Goal: Find specific page/section: Find specific page/section

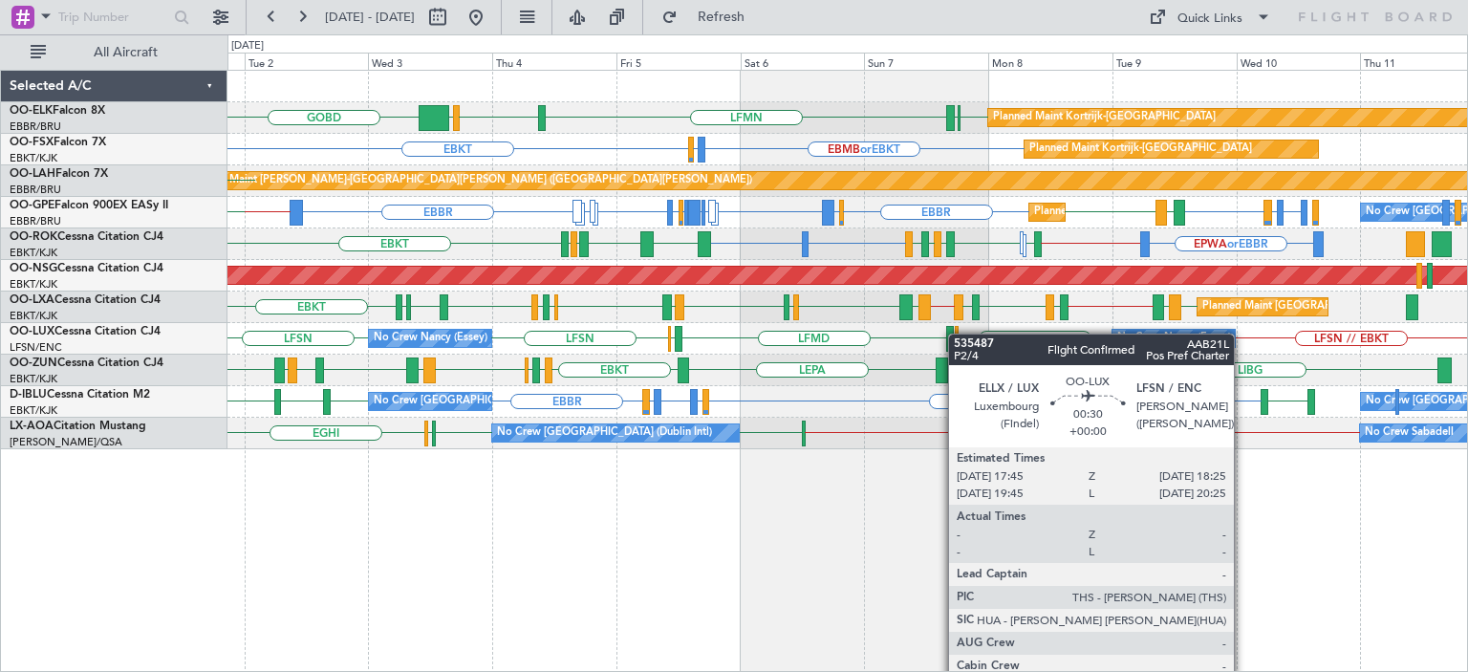
click at [957, 334] on div "EBKT [GEOGRAPHIC_DATA] LFMN [GEOGRAPHIC_DATA] LIML GOBD Planned Maint [GEOGRAPH…" at bounding box center [846, 260] width 1239 height 378
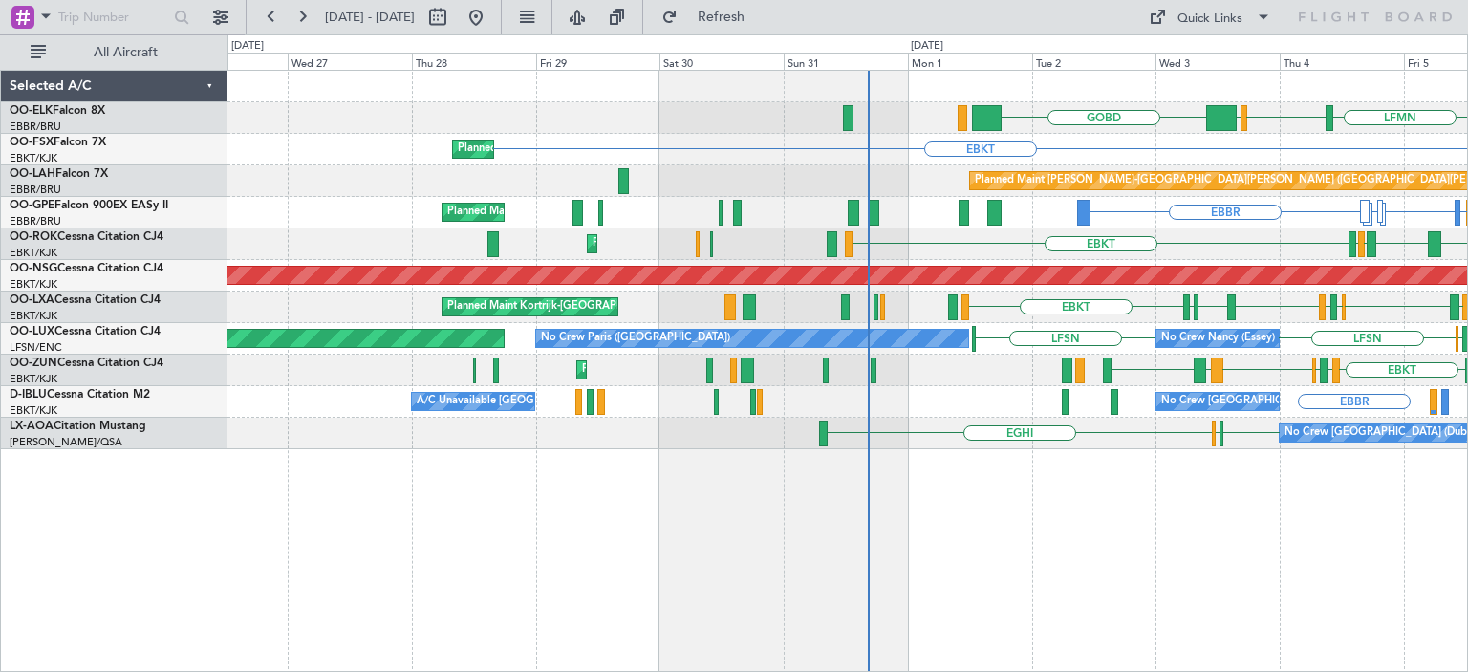
click at [1323, 362] on div "LFMN [GEOGRAPHIC_DATA] LIML GOBD [GEOGRAPHIC_DATA] EBKT Planned Maint [GEOGRAPH…" at bounding box center [846, 260] width 1239 height 378
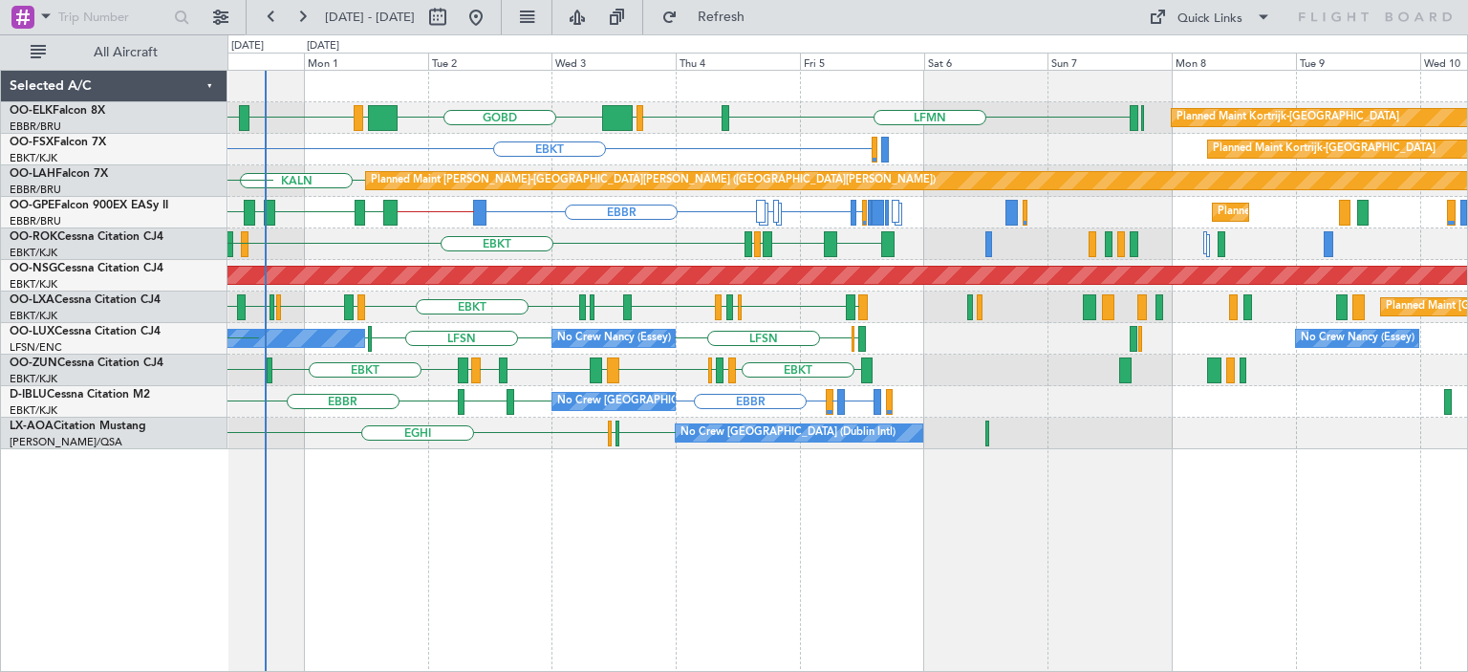
click at [549, 427] on div "LFMN [GEOGRAPHIC_DATA] LIML GOBD LIRA [GEOGRAPHIC_DATA] LEPA Planned Maint [GEO…" at bounding box center [846, 260] width 1239 height 378
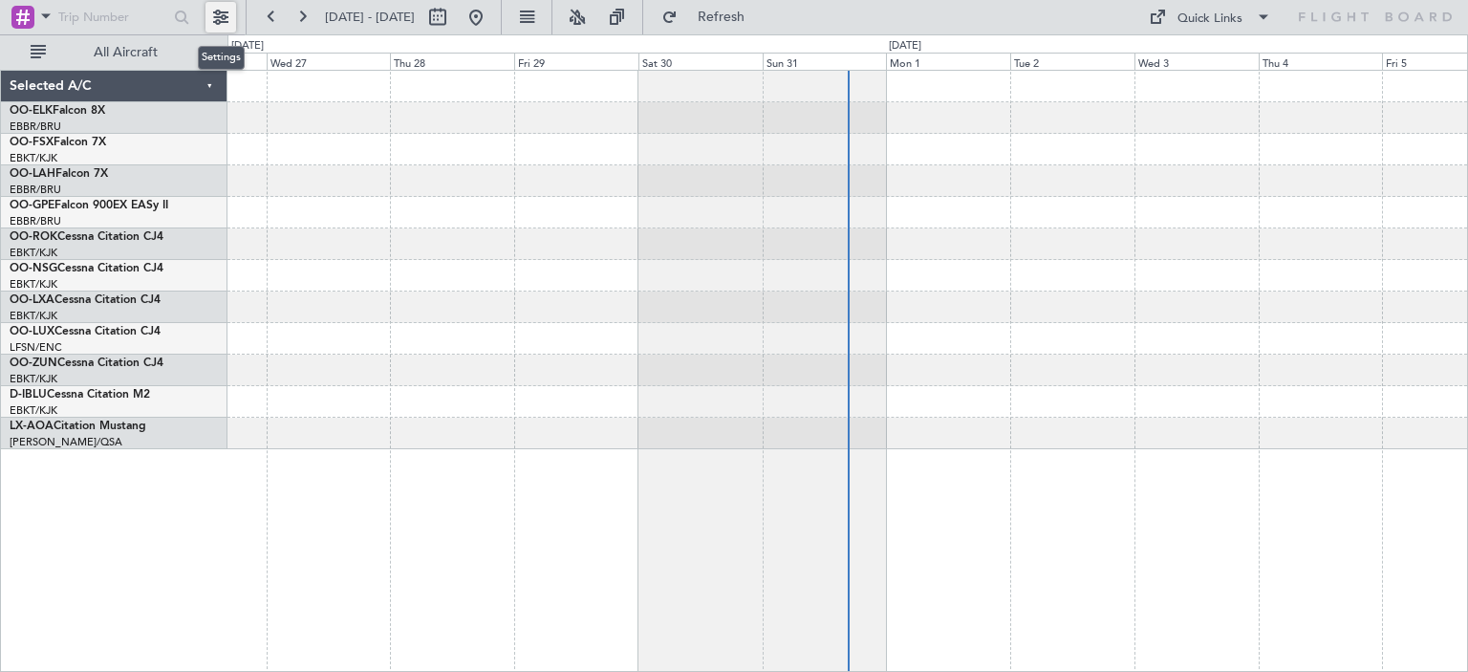
click at [219, 11] on button at bounding box center [220, 17] width 31 height 31
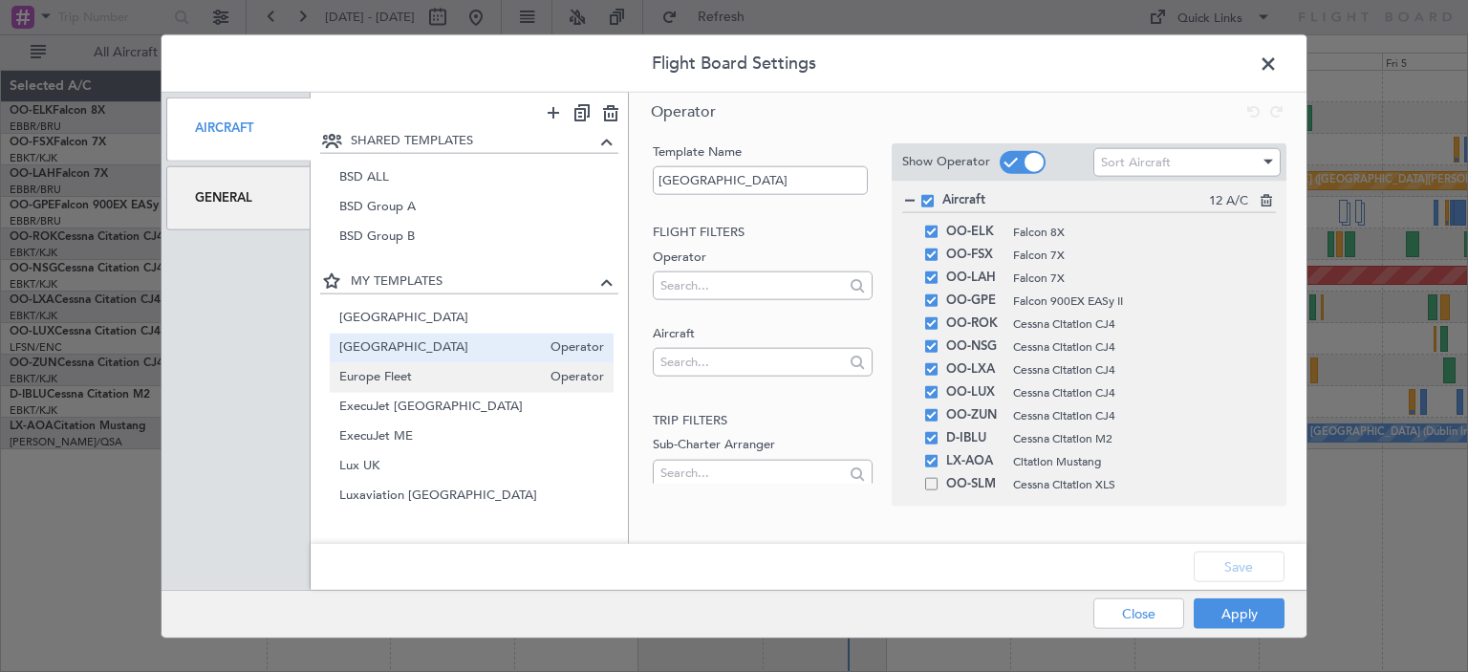
click at [394, 382] on span "Europe Fleet" at bounding box center [440, 378] width 203 height 20
type input "Europe Fleet"
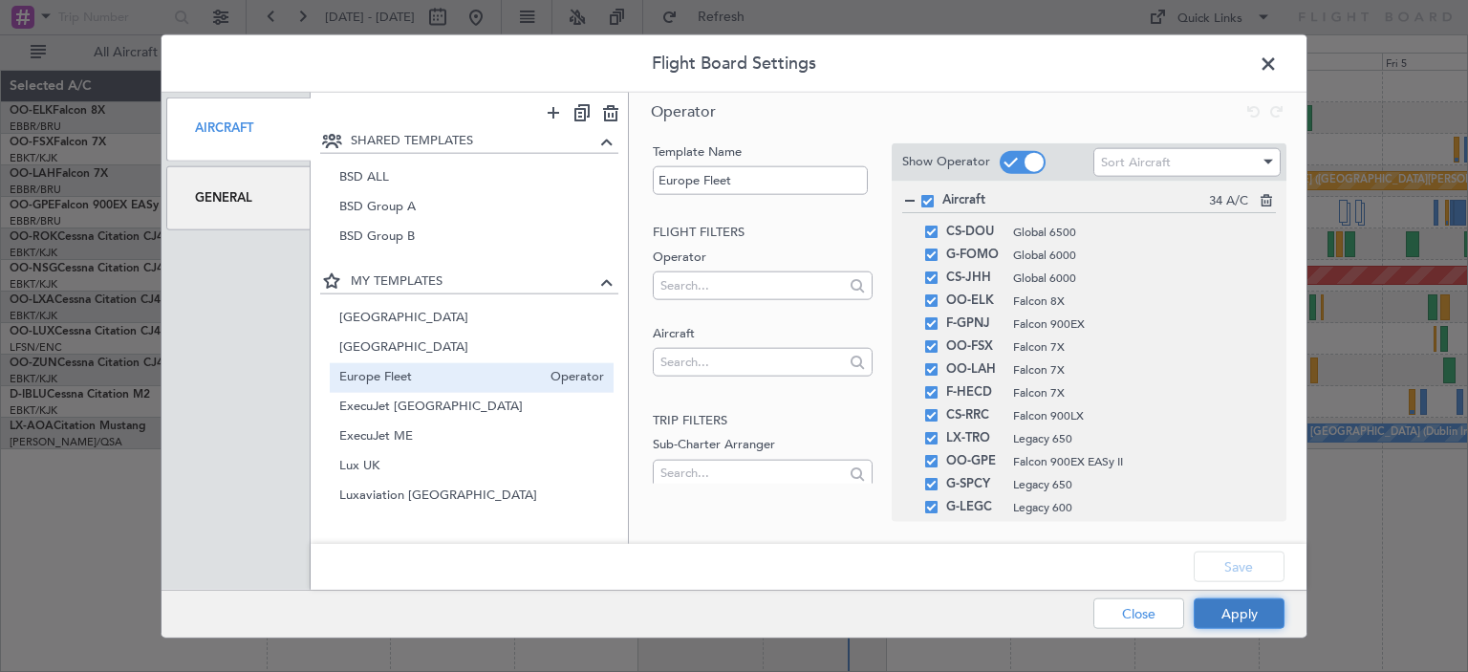
click at [1236, 618] on button "Apply" at bounding box center [1239, 613] width 91 height 31
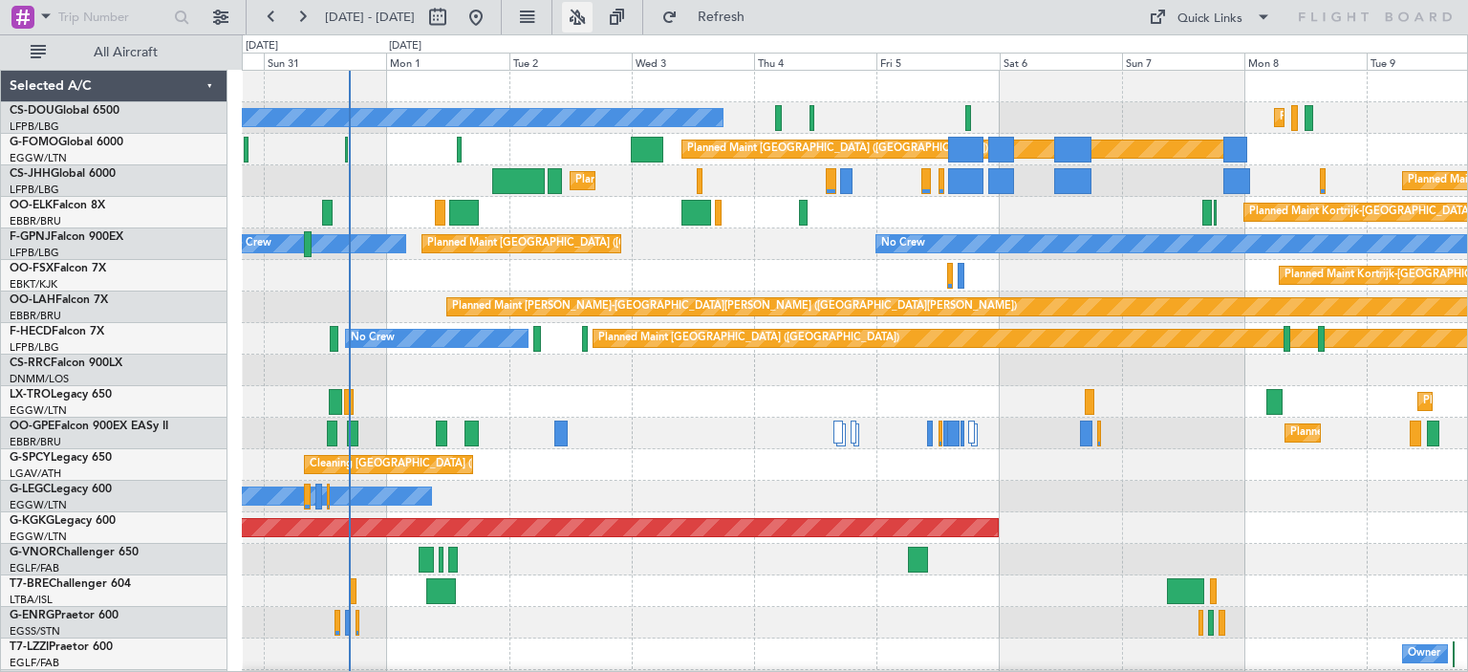
click at [593, 14] on button at bounding box center [577, 17] width 31 height 31
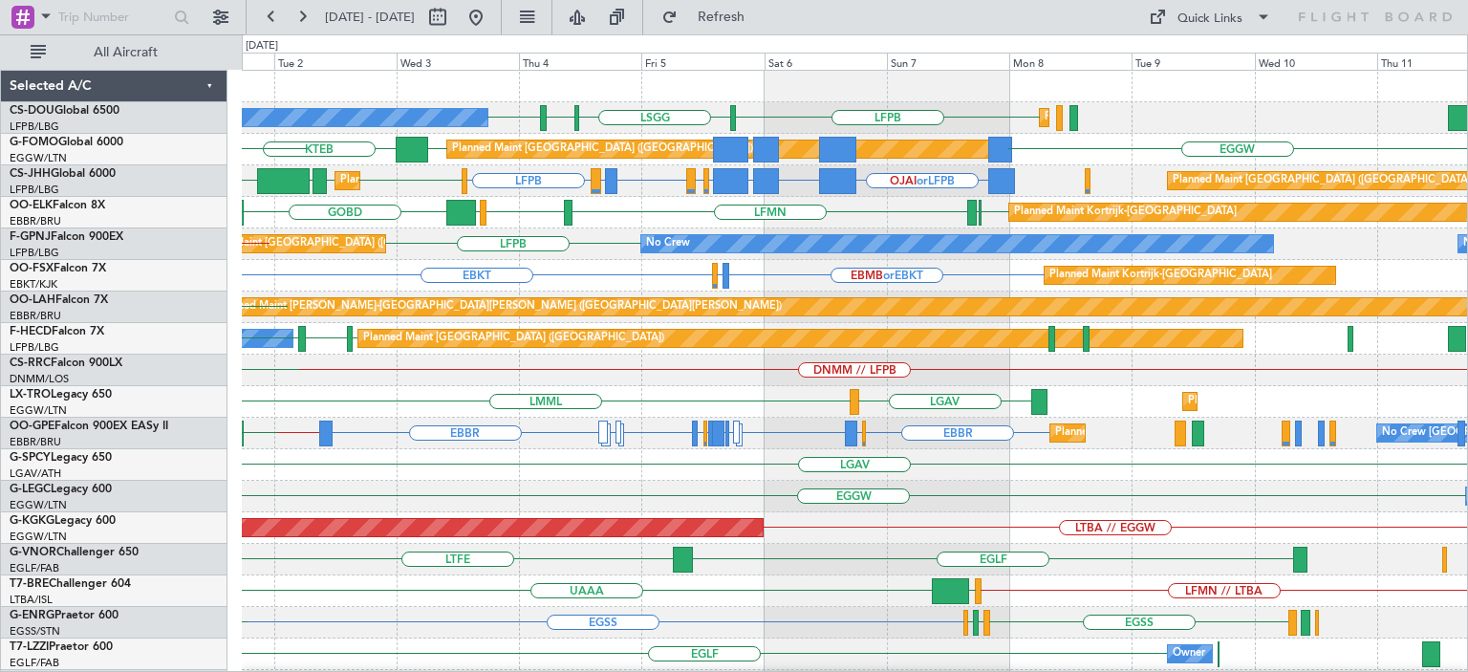
click at [710, 446] on div "EBBR EGGW or EBBR [GEOGRAPHIC_DATA] LKPR or EBBR DAAG or [GEOGRAPHIC_DATA] EGGW…" at bounding box center [854, 434] width 1225 height 32
